Goal: Task Accomplishment & Management: Manage account settings

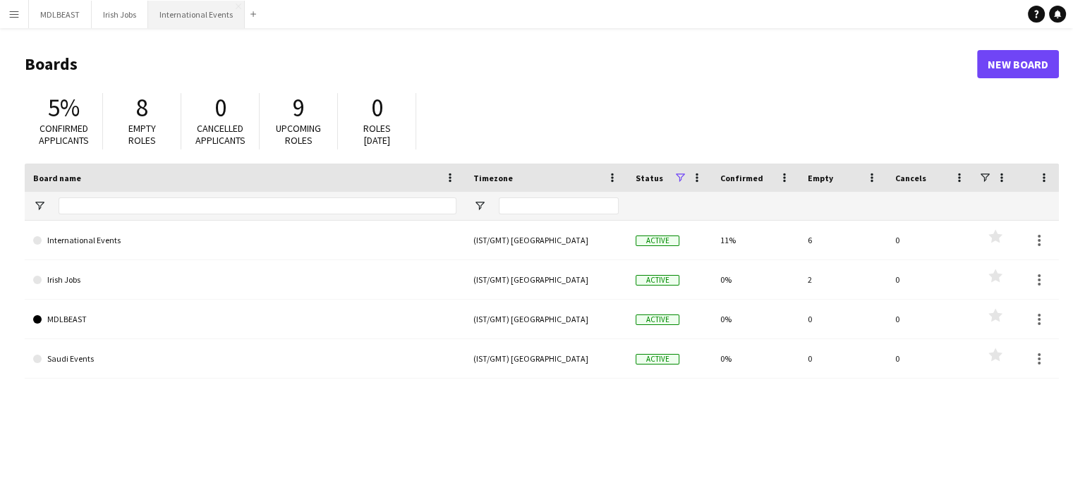
click at [195, 23] on button "International Events Close" at bounding box center [196, 15] width 97 height 28
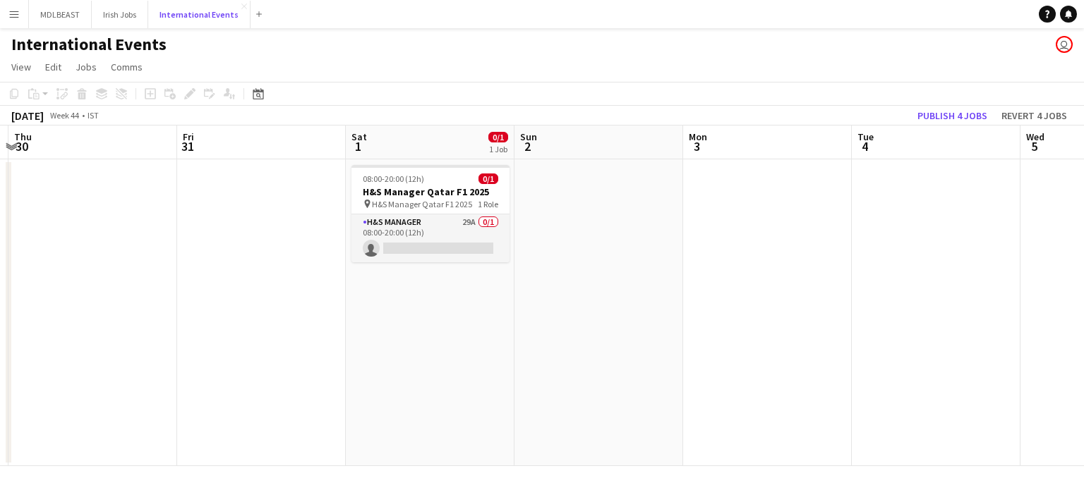
scroll to position [0, 502]
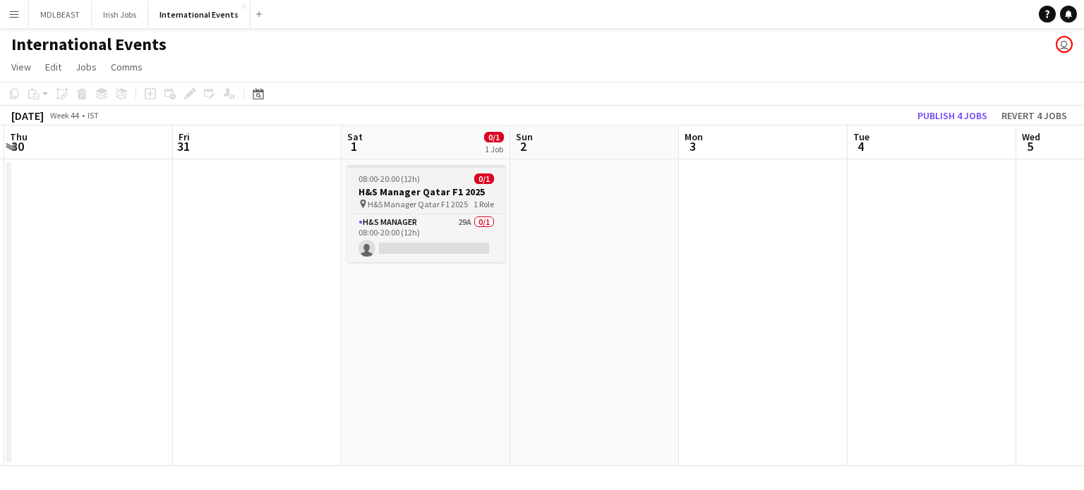
click at [389, 175] on span "08:00-20:00 (12h)" at bounding box center [388, 179] width 61 height 11
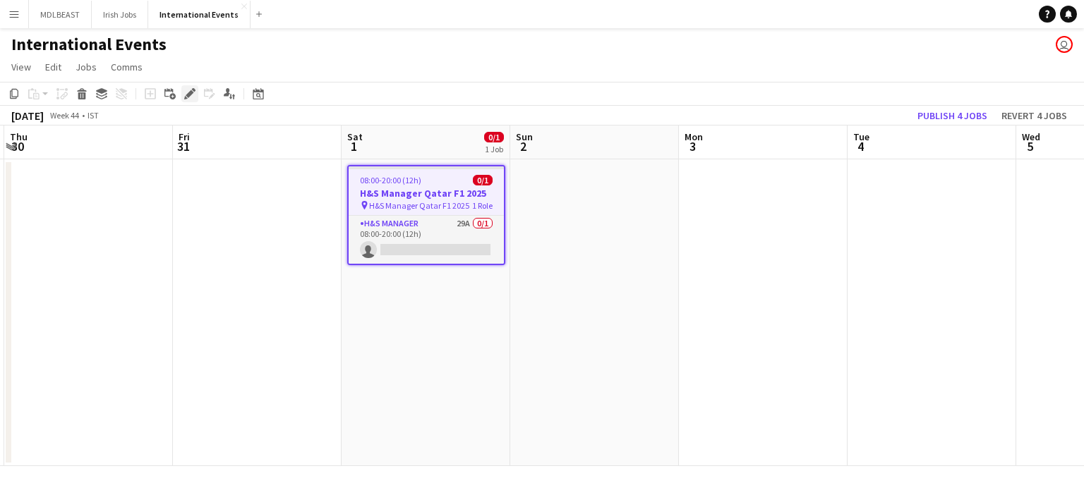
click at [186, 92] on icon "Edit" at bounding box center [189, 93] width 11 height 11
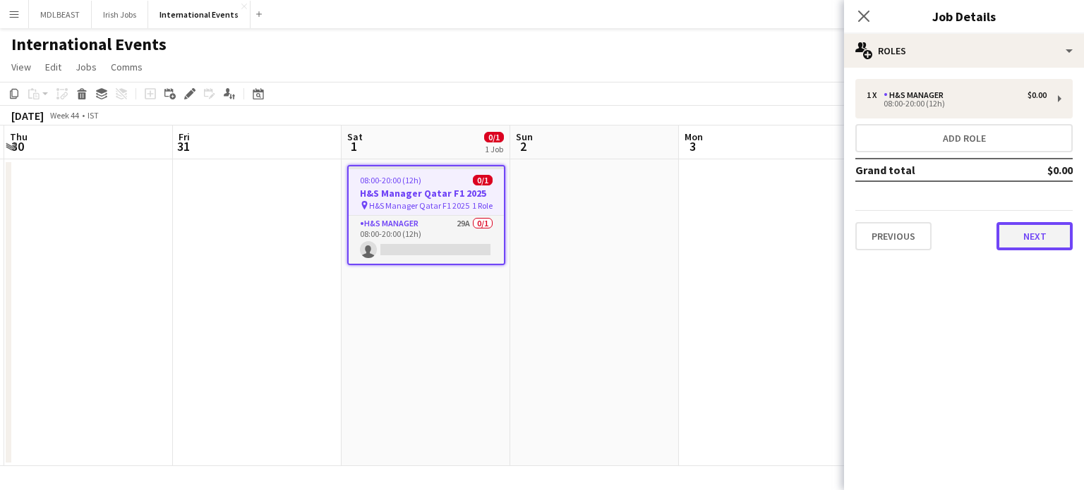
click at [1038, 238] on button "Next" at bounding box center [1034, 236] width 76 height 28
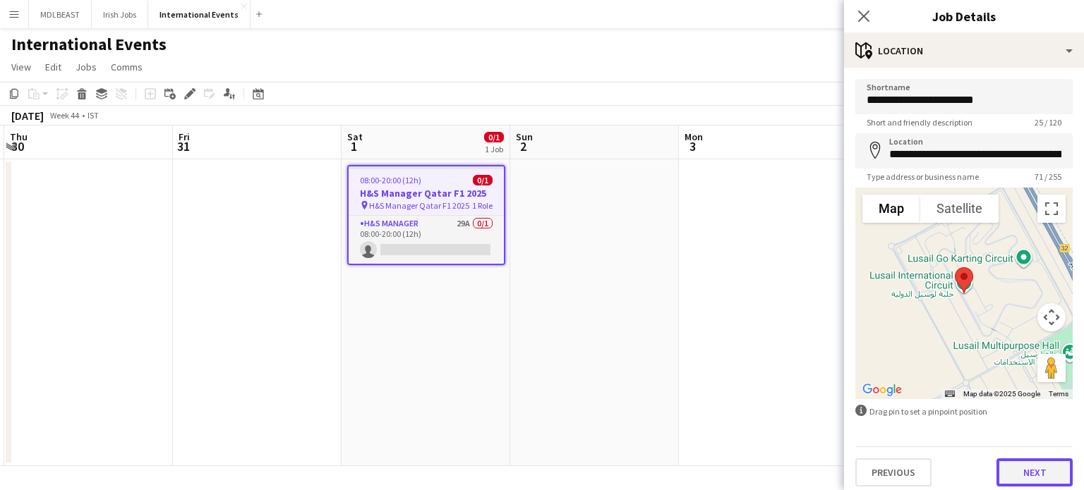
click at [1015, 464] on button "Next" at bounding box center [1034, 473] width 76 height 28
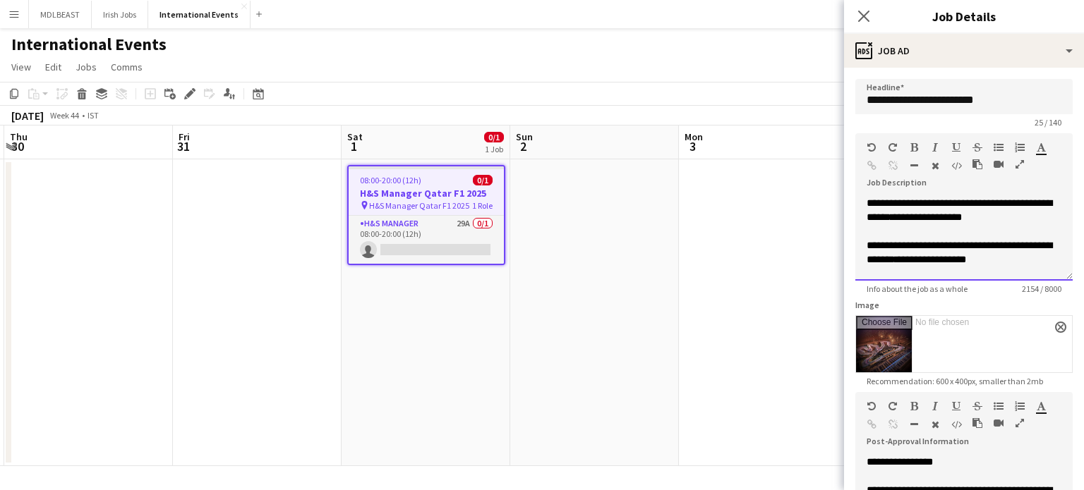
click at [991, 251] on span "**********" at bounding box center [960, 253] width 186 height 24
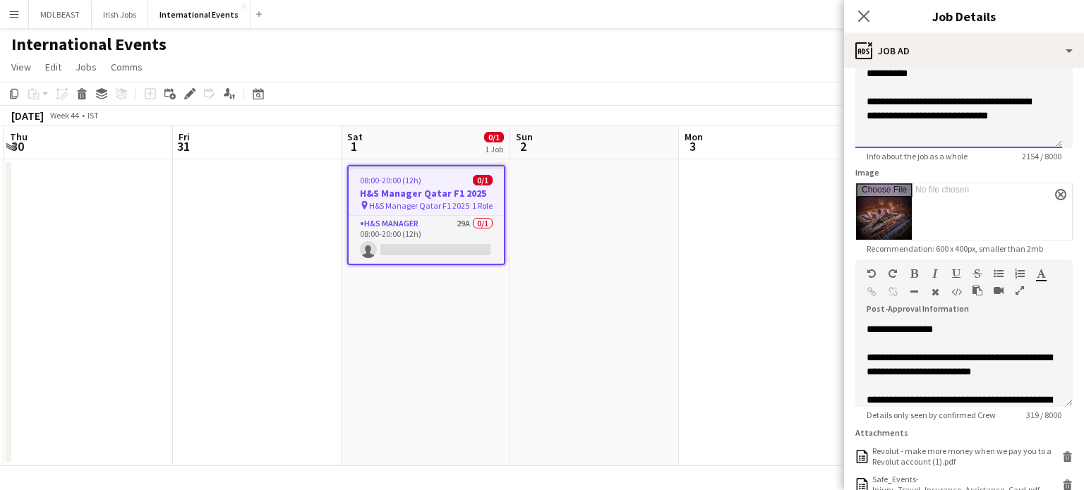
scroll to position [133, 0]
click at [865, 18] on icon at bounding box center [863, 15] width 13 height 13
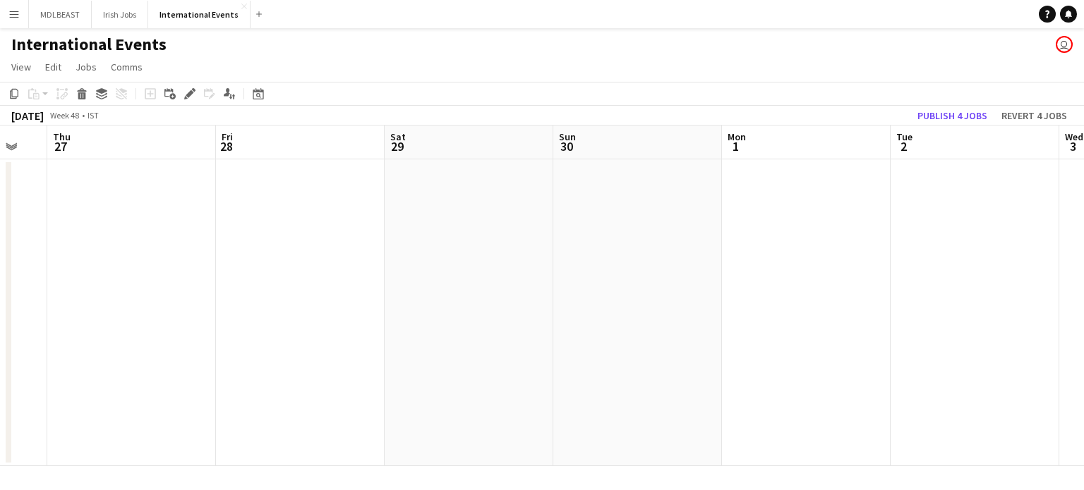
scroll to position [0, 632]
